Goal: Information Seeking & Learning: Learn about a topic

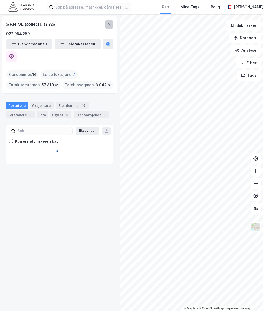
click at [108, 23] on icon at bounding box center [109, 24] width 4 height 4
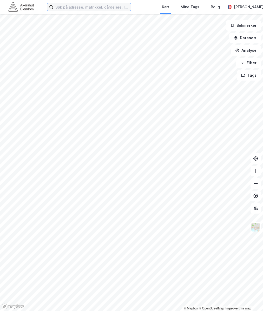
click at [101, 6] on input at bounding box center [92, 7] width 78 height 8
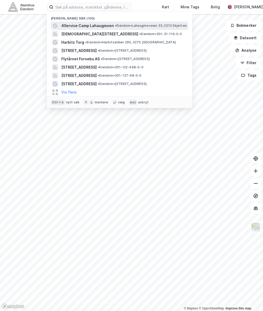
click at [94, 28] on span "4Service Camp Lahaugmoen" at bounding box center [87, 26] width 52 height 6
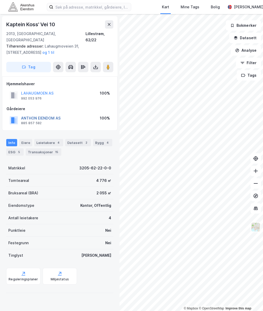
click at [0, 0] on button "ANTHON EIENDOM AS" at bounding box center [0, 0] width 0 height 0
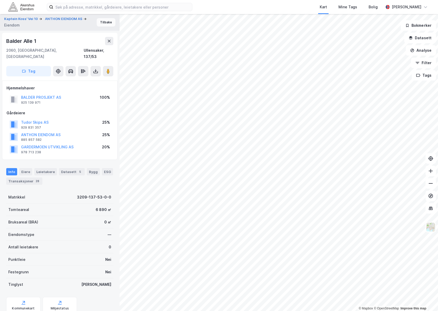
click at [107, 23] on button "Tilbake" at bounding box center [106, 22] width 19 height 8
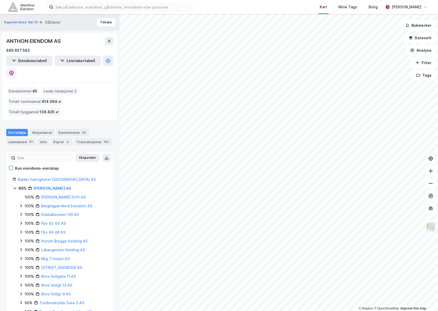
click at [263, 228] on img at bounding box center [430, 227] width 10 height 10
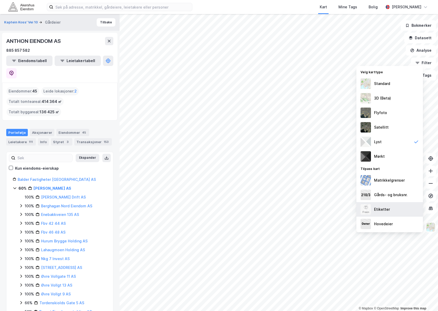
click at [263, 212] on div "Etiketter" at bounding box center [389, 209] width 66 height 15
click at [263, 227] on img at bounding box center [430, 227] width 10 height 10
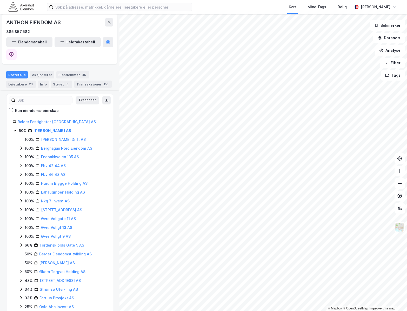
scroll to position [317, 0]
